Goal: Check status: Check status

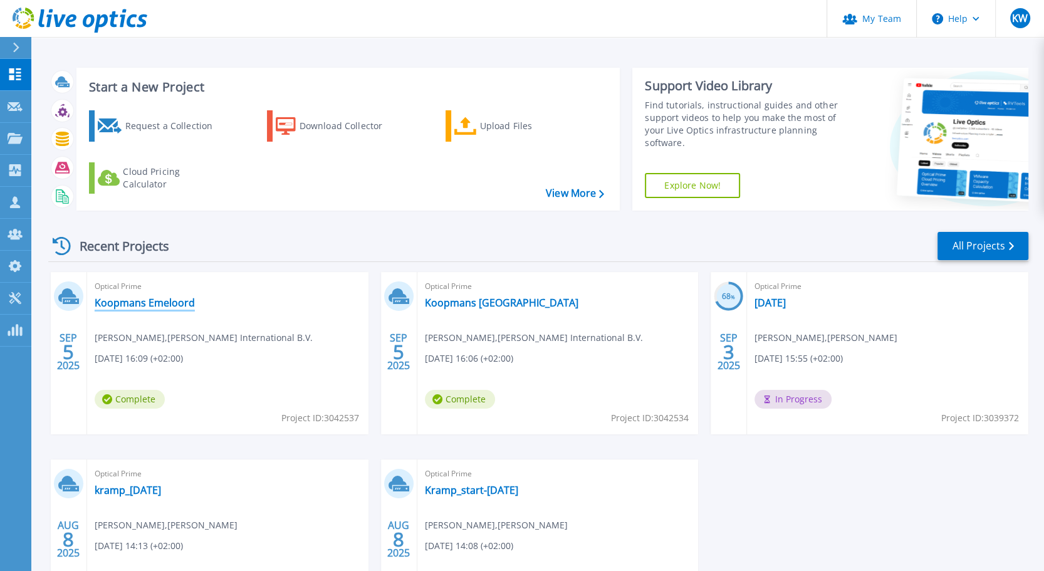
click at [181, 299] on link "Koopmans Emeloord" at bounding box center [145, 302] width 100 height 13
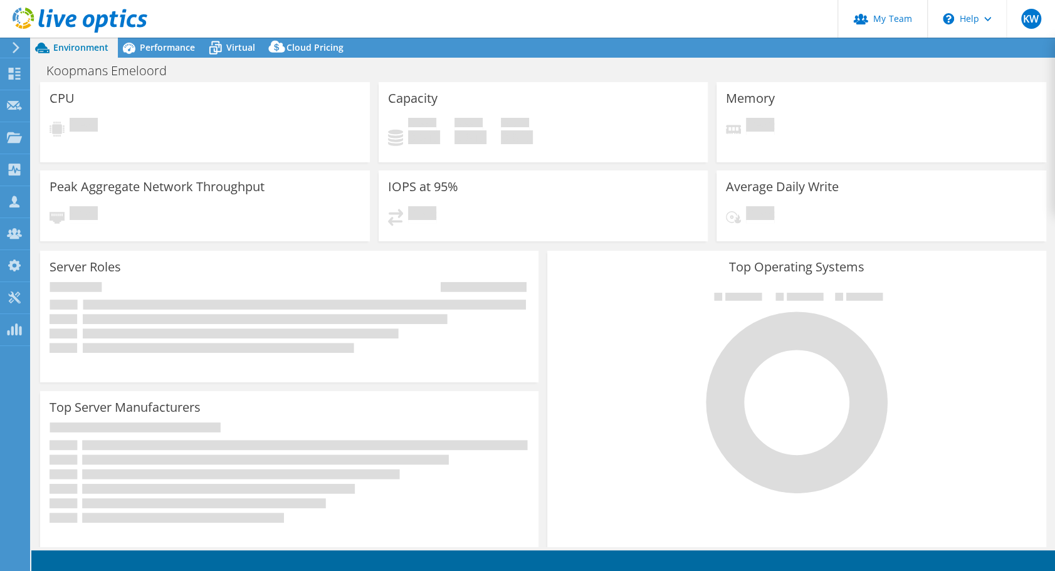
select select "USD"
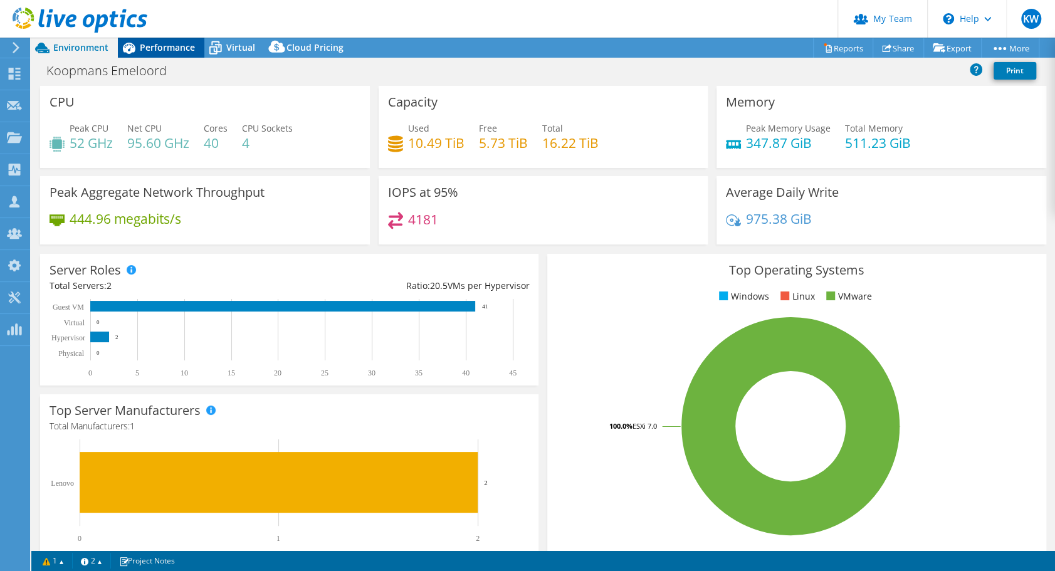
click at [170, 44] on span "Performance" at bounding box center [167, 47] width 55 height 12
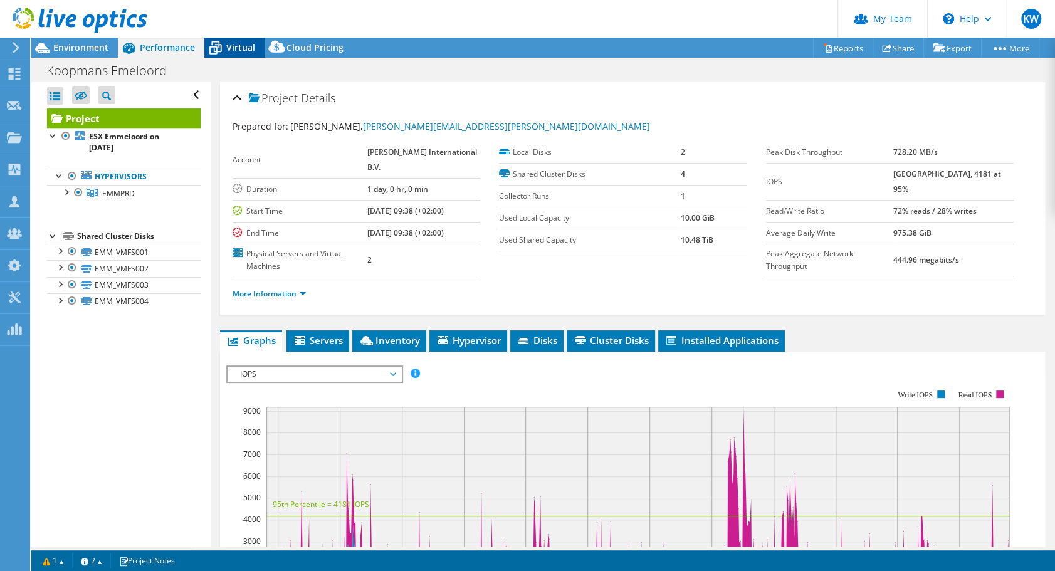
click at [238, 48] on span "Virtual" at bounding box center [240, 47] width 29 height 12
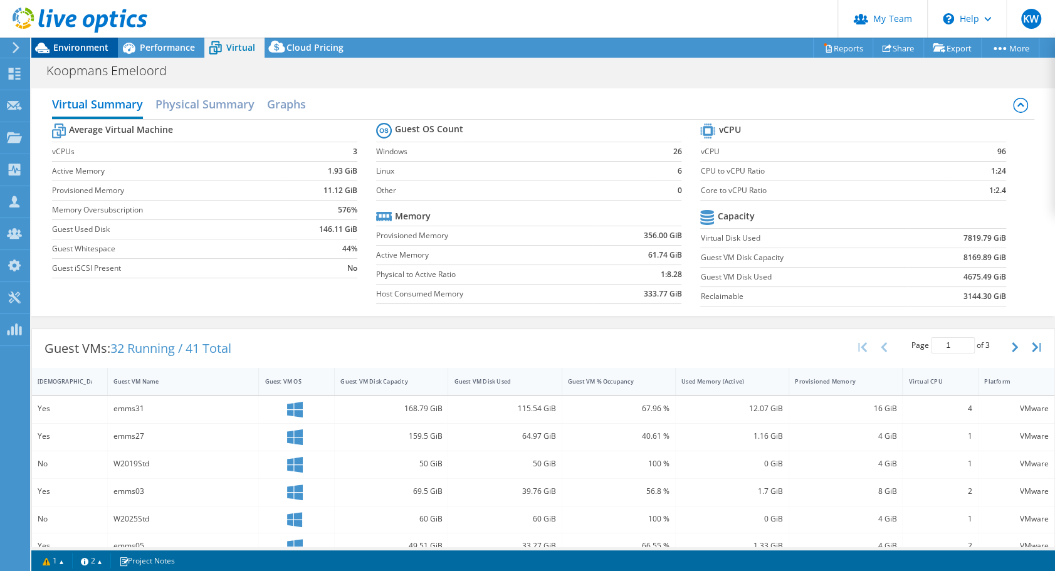
click at [85, 43] on span "Environment" at bounding box center [80, 47] width 55 height 12
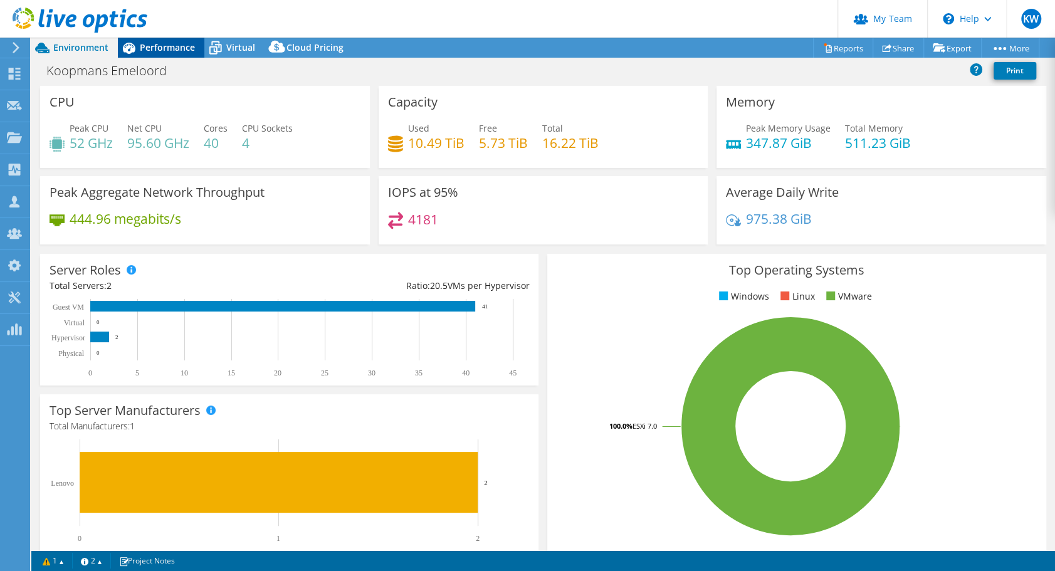
click at [170, 49] on span "Performance" at bounding box center [167, 47] width 55 height 12
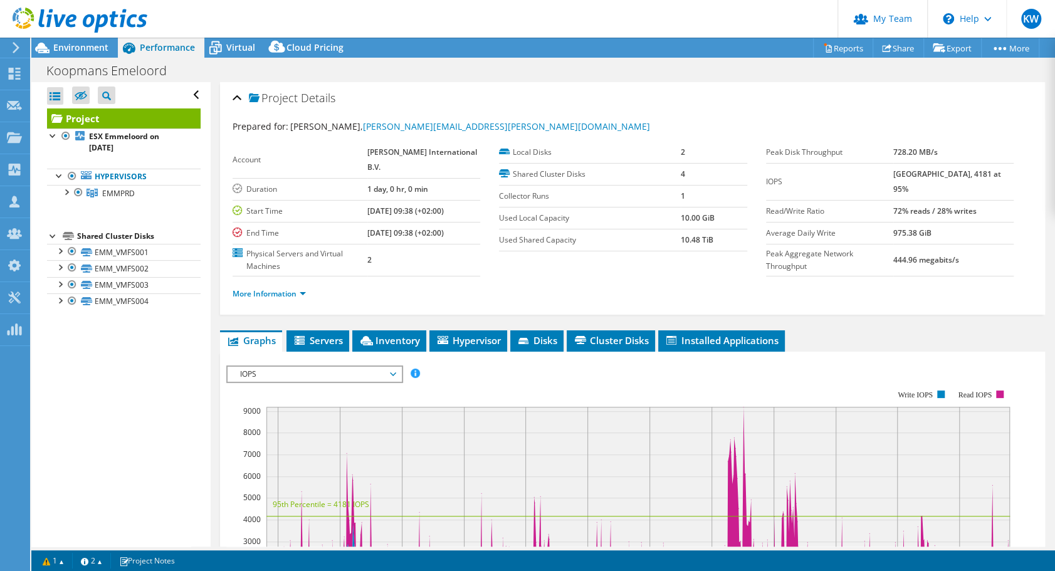
click at [400, 370] on span "IOPS" at bounding box center [314, 374] width 174 height 15
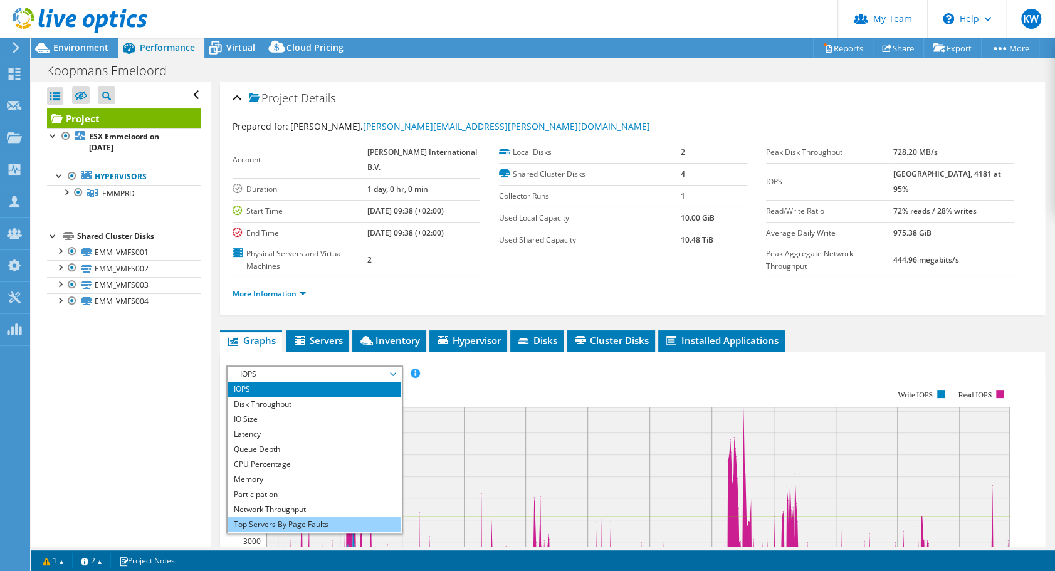
click at [361, 517] on li "Top Servers By Page Faults" at bounding box center [314, 524] width 174 height 15
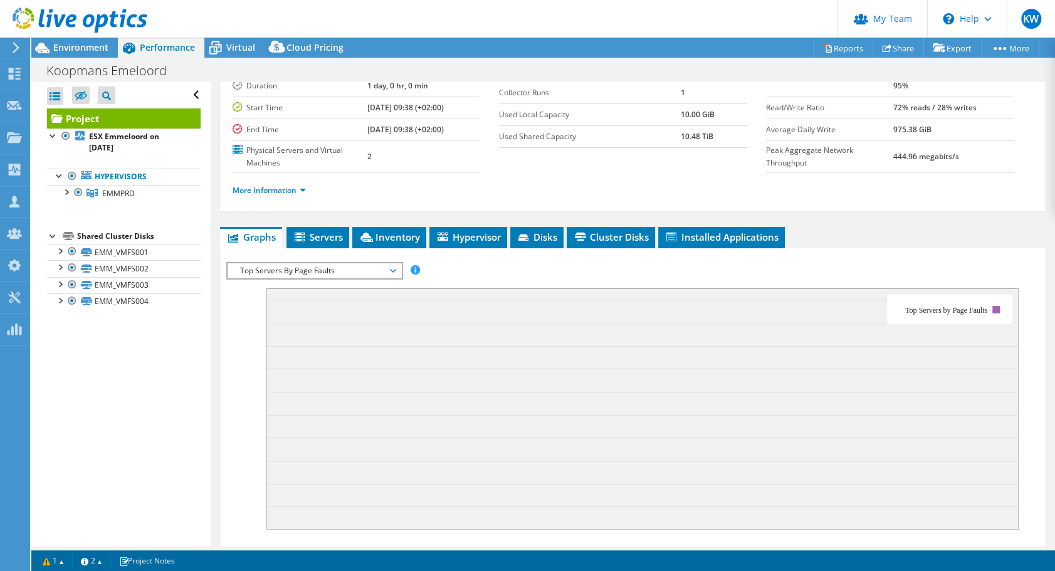
scroll to position [103, 0]
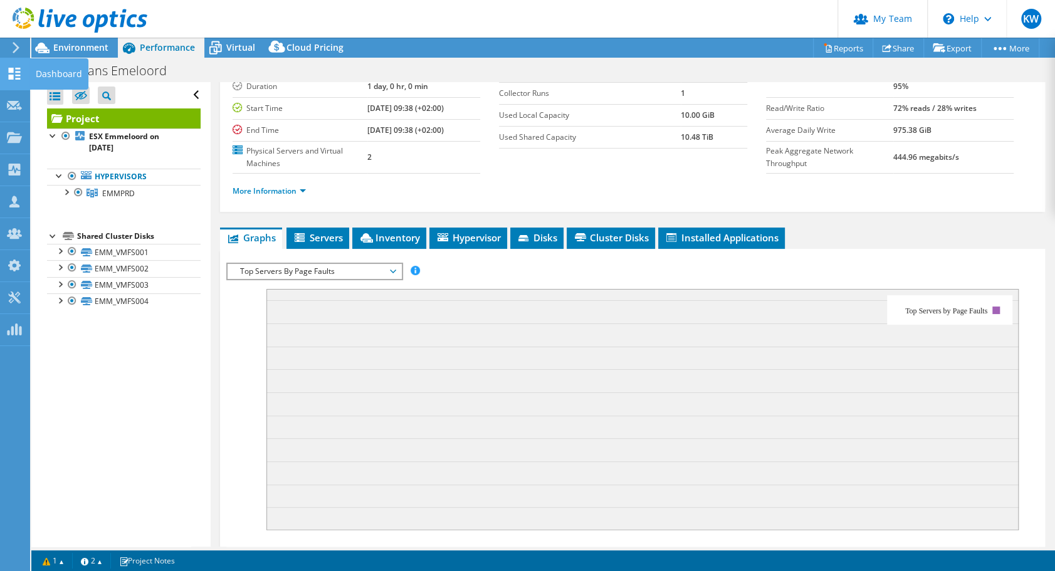
click at [12, 68] on use at bounding box center [15, 74] width 12 height 12
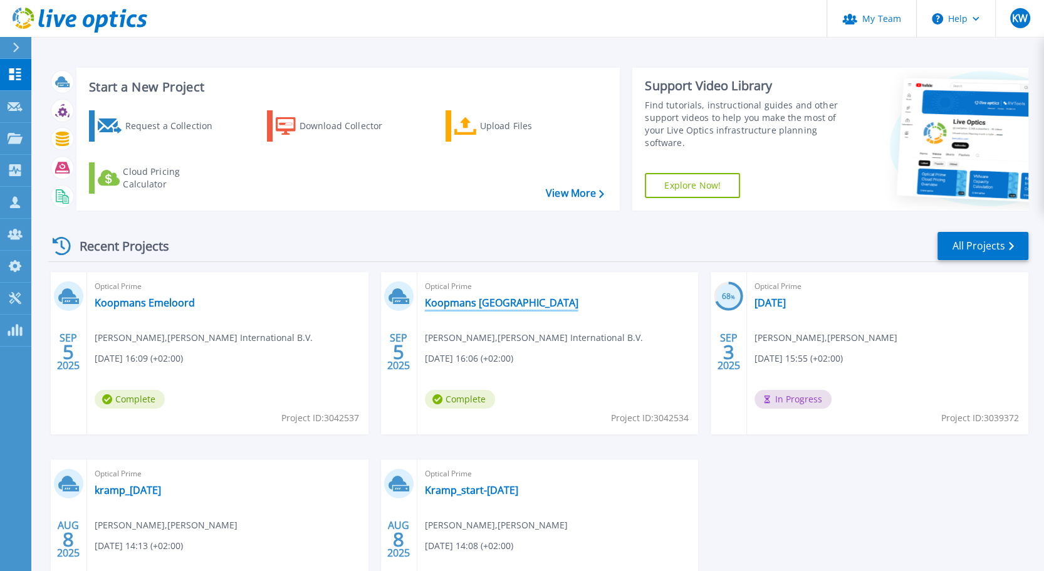
click at [454, 303] on link "Koopmans [GEOGRAPHIC_DATA]" at bounding box center [502, 302] width 154 height 13
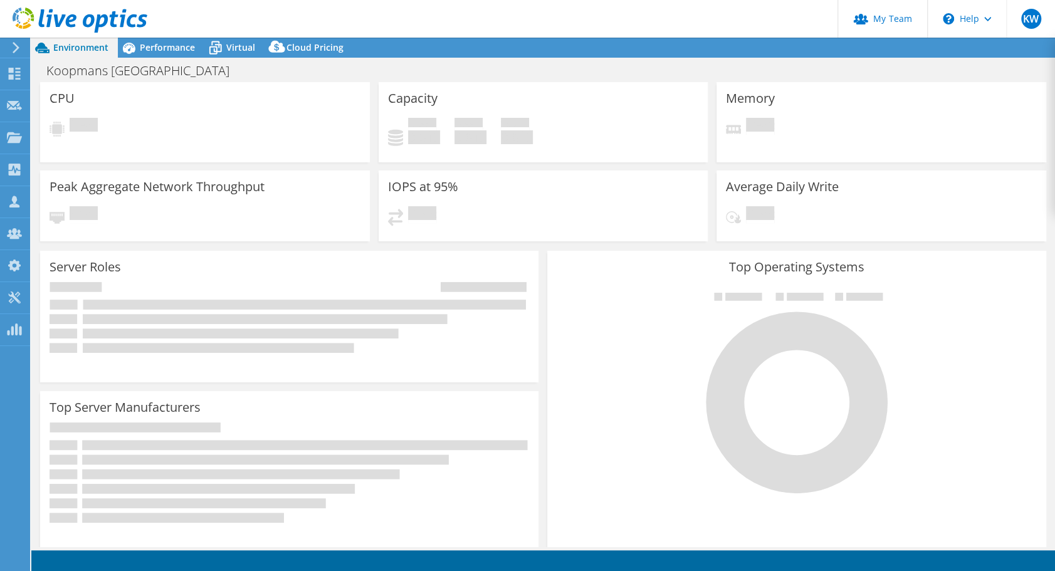
select select "USD"
